Goal: Task Accomplishment & Management: Manage account settings

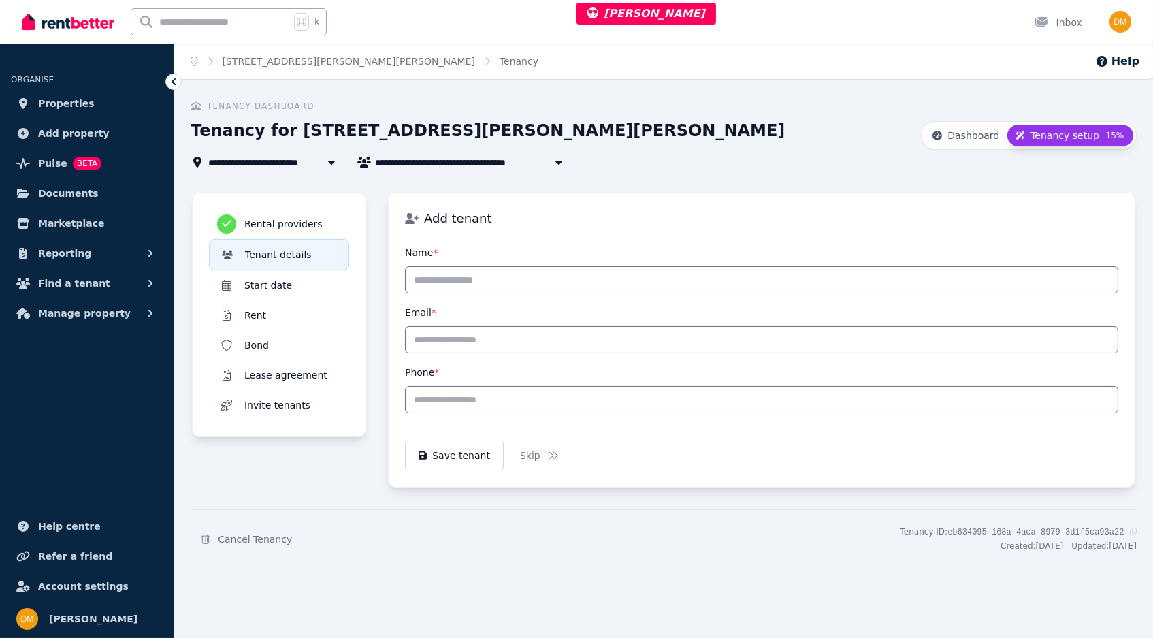
click at [82, 86] on li "ORGANISE" at bounding box center [87, 72] width 152 height 30
click at [73, 101] on span "Properties" at bounding box center [66, 103] width 56 height 16
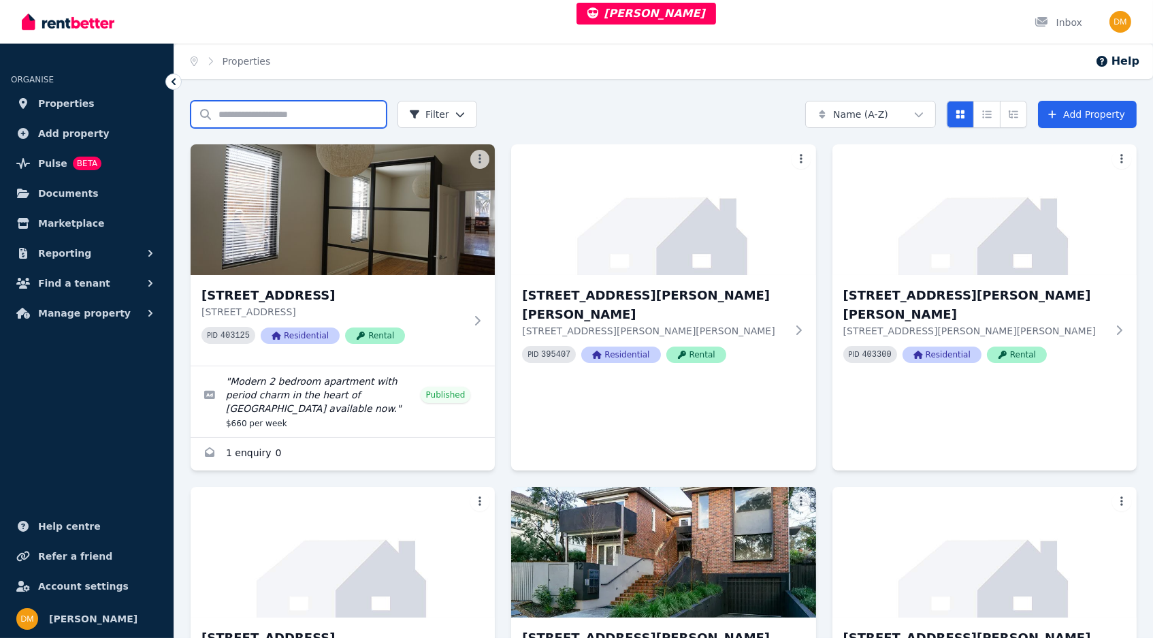
click at [327, 114] on input "Search properties" at bounding box center [289, 114] width 196 height 27
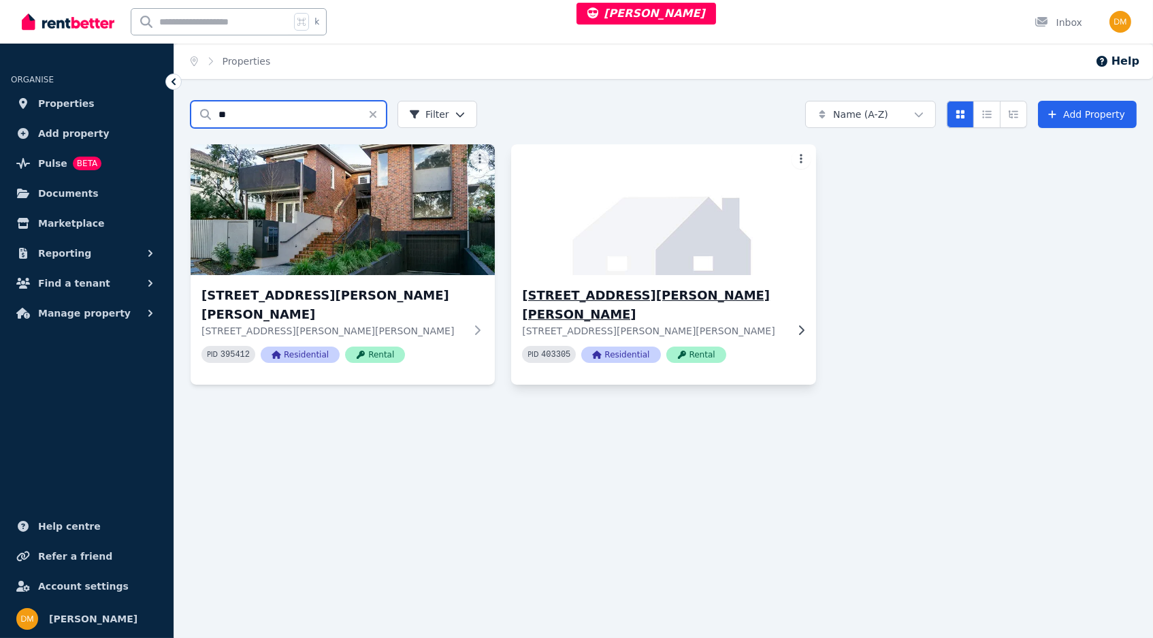
type input "**"
click at [668, 287] on h3 "[STREET_ADDRESS][PERSON_NAME][PERSON_NAME]" at bounding box center [653, 305] width 263 height 38
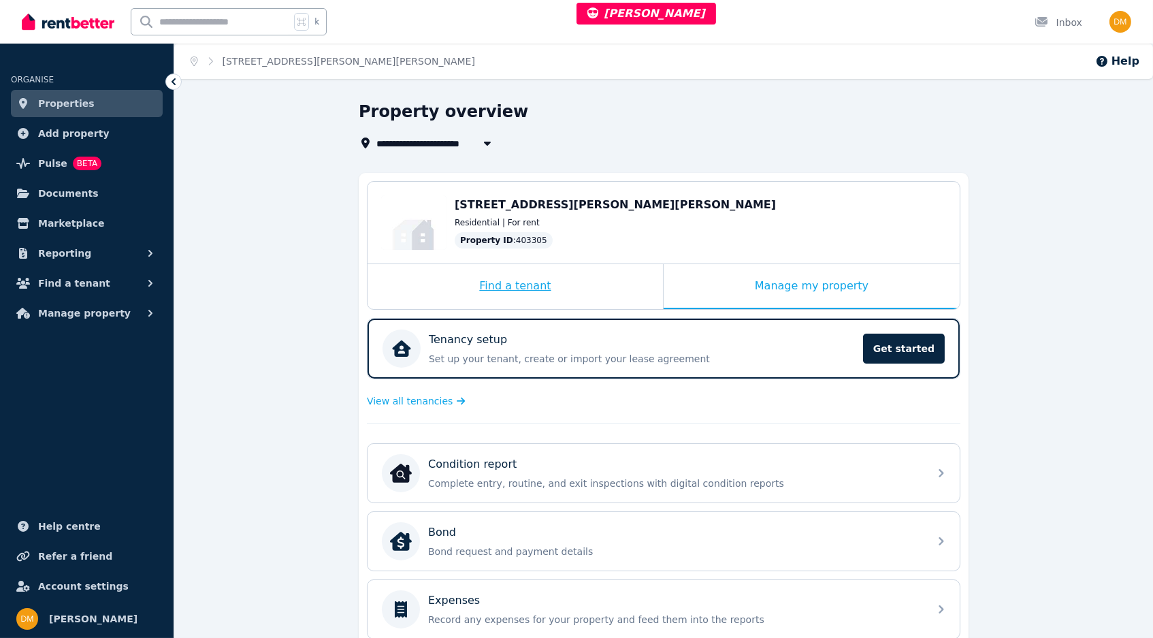
click at [573, 284] on div "Find a tenant" at bounding box center [514, 286] width 295 height 45
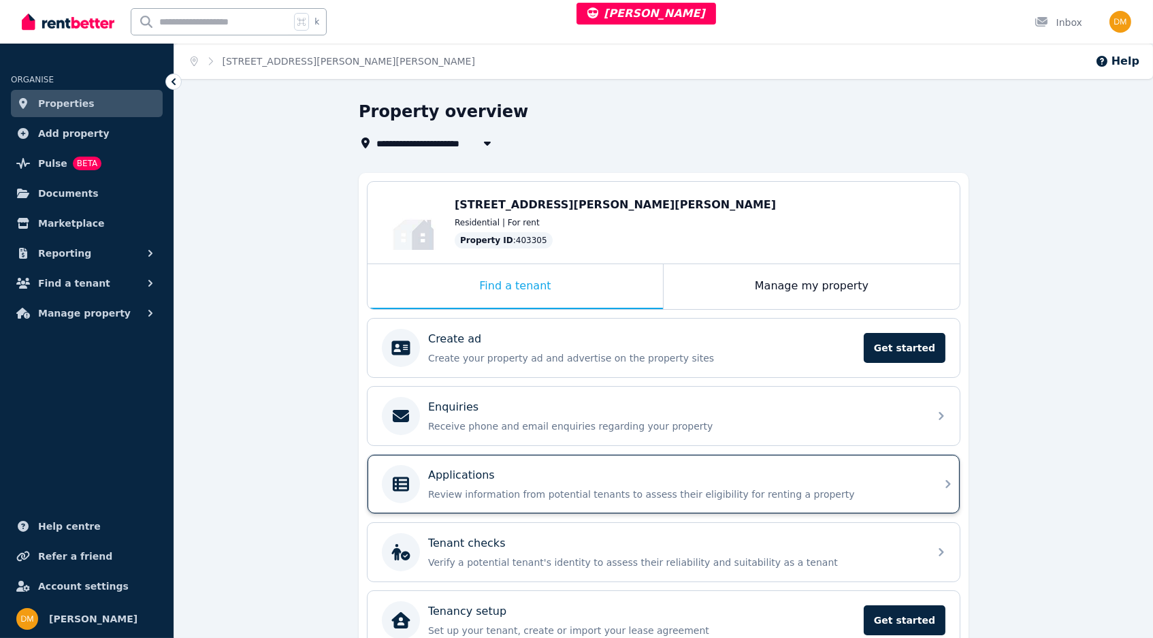
click at [580, 467] on div "Applications" at bounding box center [674, 475] width 493 height 16
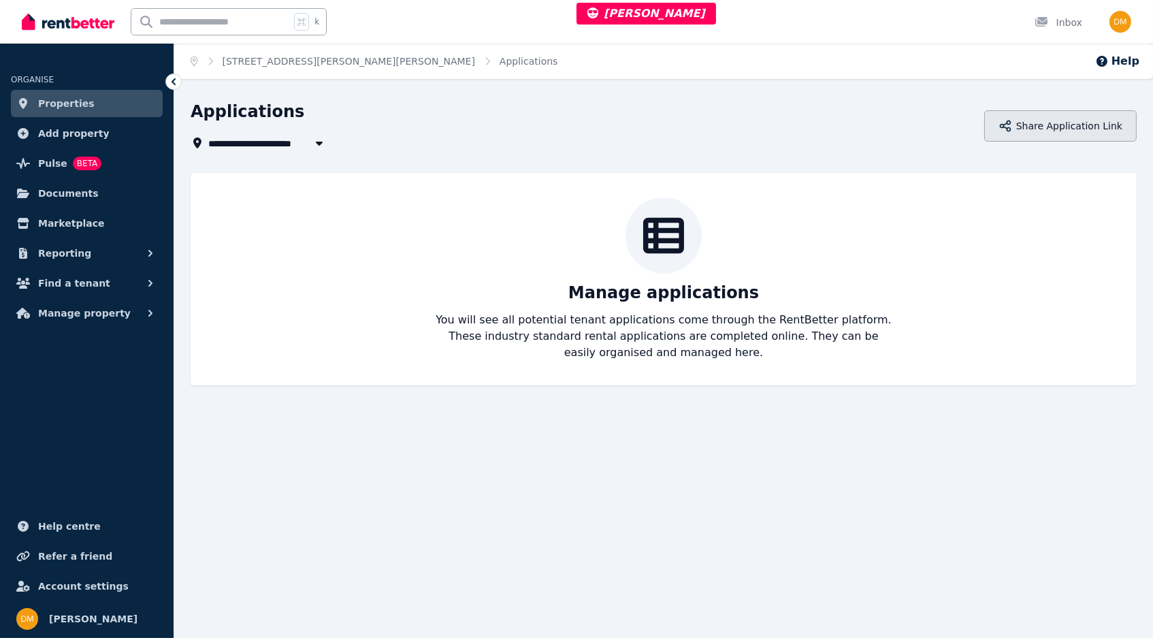
click at [1071, 116] on button "Share Application Link" at bounding box center [1060, 125] width 152 height 31
